Goal: Answer question/provide support: Ask a question

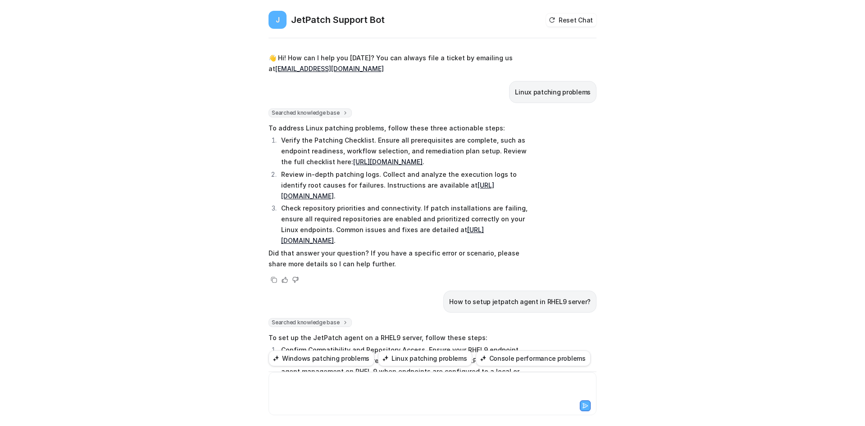
scroll to position [191, 0]
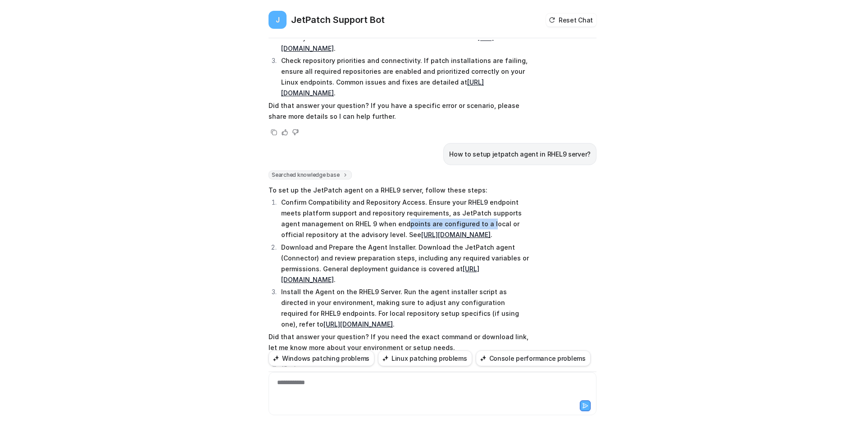
drag, startPoint x: 383, startPoint y: 200, endPoint x: 466, endPoint y: 199, distance: 82.9
click at [466, 199] on p "Confirm Compatibility and Repository Access. Ensure your RHEL9 endpoint meets p…" at bounding box center [406, 218] width 251 height 43
drag, startPoint x: 364, startPoint y: 246, endPoint x: 409, endPoint y: 250, distance: 45.2
click at [409, 250] on p "Download and Prepare the Agent Installer. Download the JetPatch agent (Connecto…" at bounding box center [406, 263] width 251 height 43
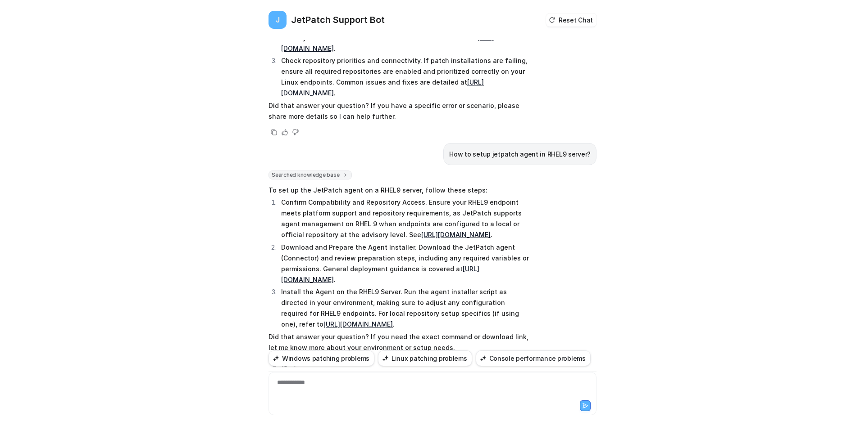
click at [376, 254] on p "Download and Prepare the Agent Installer. Download the JetPatch agent (Connecto…" at bounding box center [406, 263] width 251 height 43
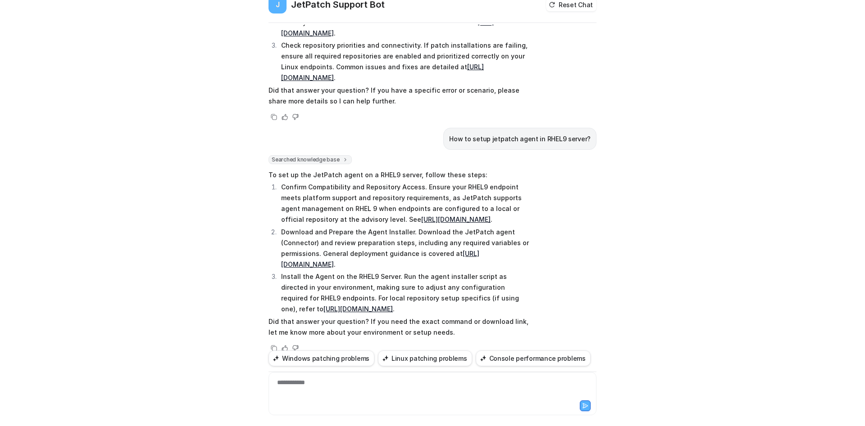
scroll to position [29, 0]
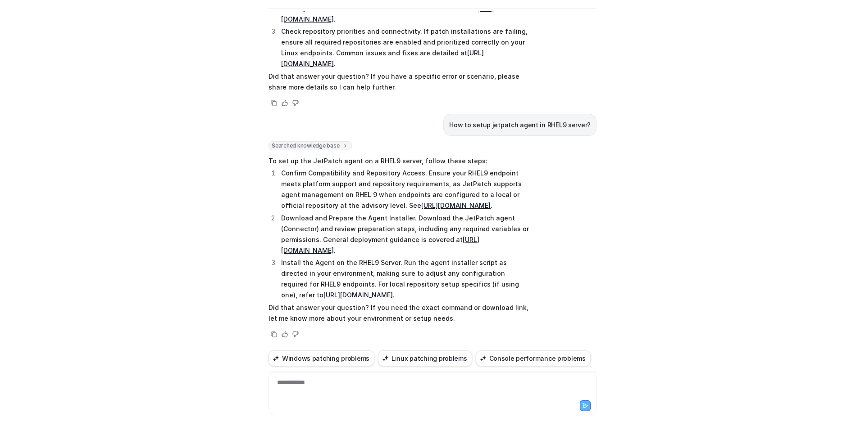
click at [349, 239] on link "[URL][DOMAIN_NAME]" at bounding box center [380, 245] width 198 height 18
click at [404, 217] on p "Download and Prepare the Agent Installer. Download the JetPatch agent (Connecto…" at bounding box center [406, 234] width 251 height 43
click at [421, 202] on link "[URL][DOMAIN_NAME]" at bounding box center [455, 206] width 69 height 8
click at [337, 291] on link "[URL][DOMAIN_NAME]" at bounding box center [357, 295] width 69 height 8
click at [342, 393] on div "**********" at bounding box center [432, 388] width 323 height 21
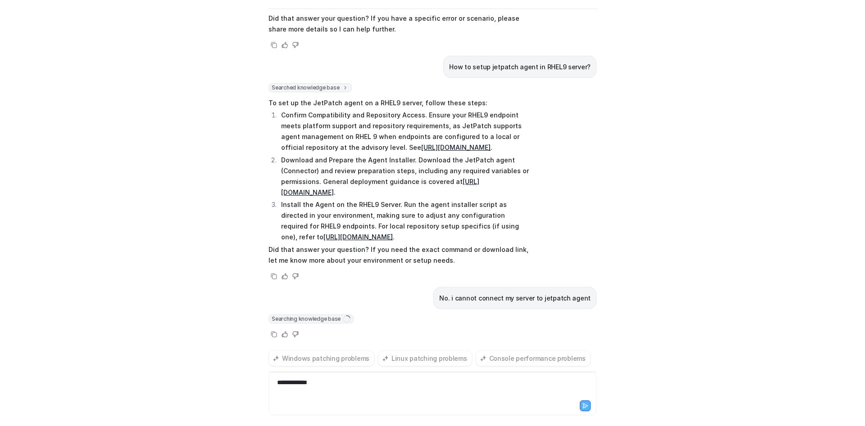
scroll to position [249, 0]
click at [352, 260] on p "Did that answer your question? If you need the exact command or download link, …" at bounding box center [399, 256] width 263 height 22
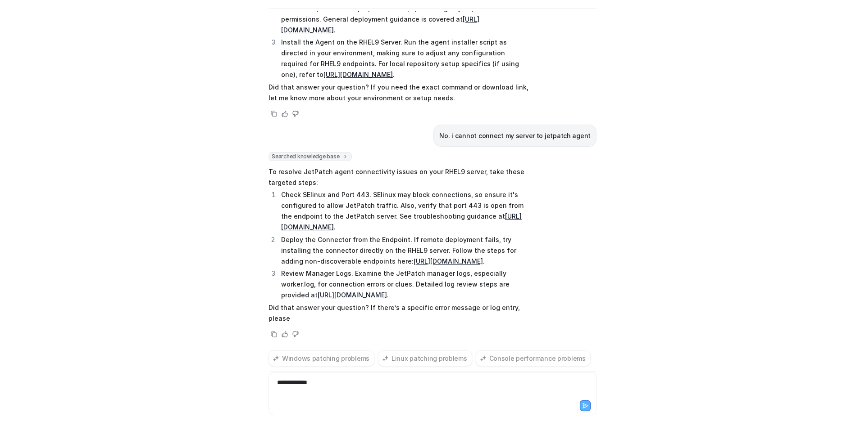
scroll to position [444, 0]
click at [413, 258] on link "[URL][DOMAIN_NAME]" at bounding box center [447, 262] width 69 height 8
